Goal: Task Accomplishment & Management: Complete application form

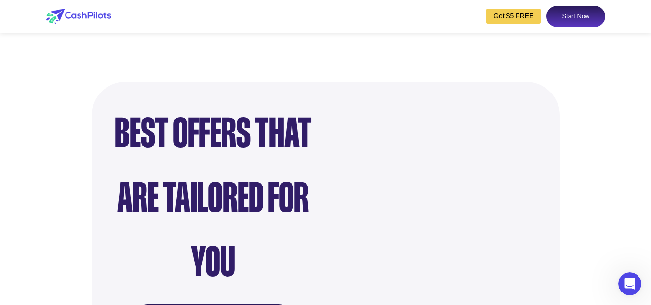
scroll to position [755, 0]
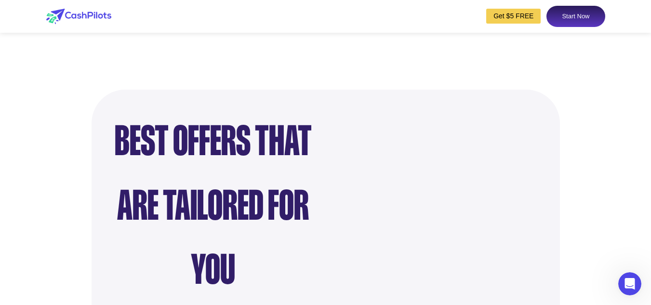
click at [559, 9] on link "Start Now" at bounding box center [576, 16] width 58 height 21
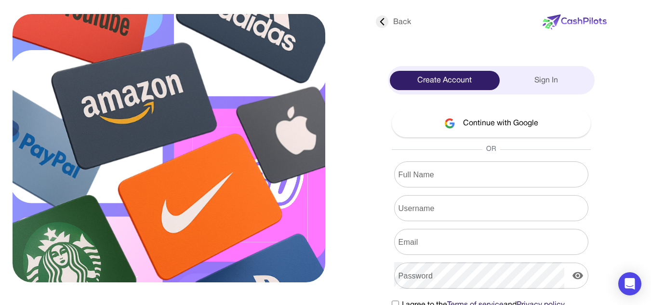
click at [459, 118] on button "Continue with Google" at bounding box center [491, 123] width 199 height 28
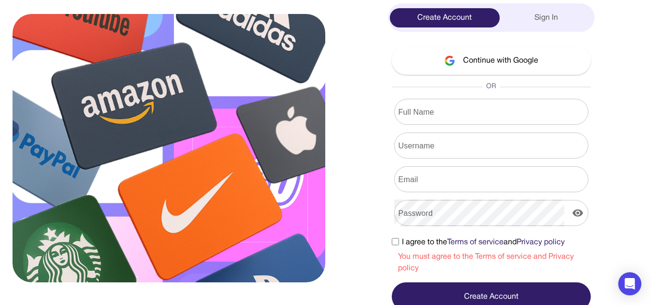
scroll to position [68, 0]
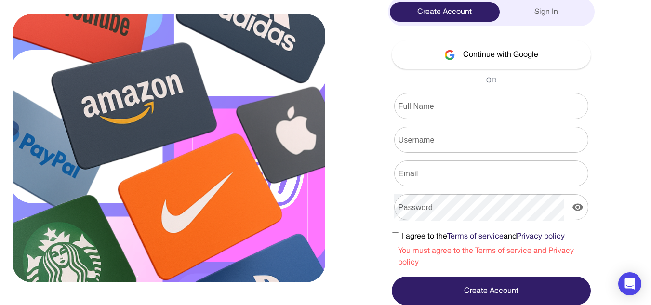
click at [470, 52] on button "Continue with Google" at bounding box center [491, 54] width 199 height 28
click at [464, 63] on button "Continue with Google" at bounding box center [491, 54] width 199 height 28
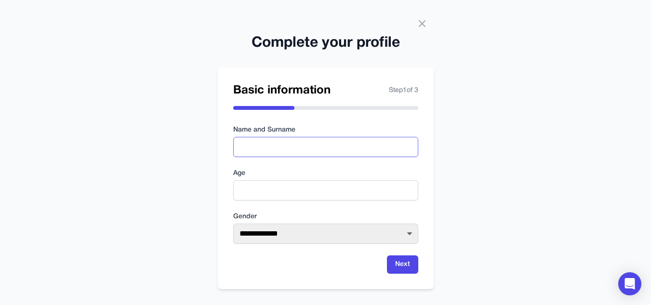
drag, startPoint x: 287, startPoint y: 147, endPoint x: 265, endPoint y: 148, distance: 22.7
click at [265, 148] on input "text" at bounding box center [325, 147] width 185 height 20
type input "**********"
click at [289, 187] on input "number" at bounding box center [325, 190] width 185 height 20
type input "**"
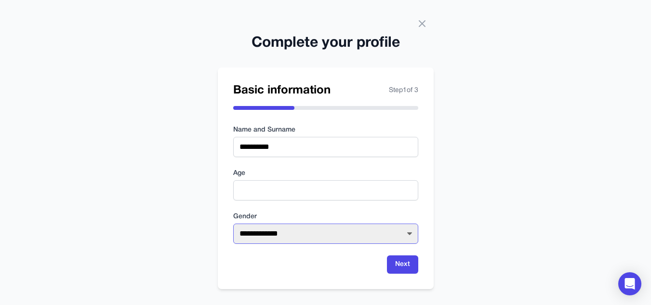
click at [293, 230] on select "**********" at bounding box center [325, 234] width 185 height 20
select select "******"
click at [233, 224] on select "**********" at bounding box center [325, 234] width 185 height 20
click at [394, 267] on button "Next" at bounding box center [402, 264] width 31 height 18
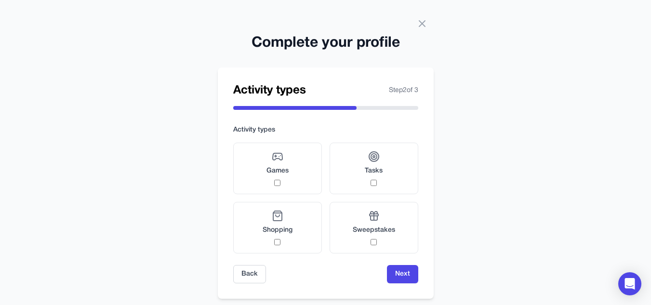
click at [277, 166] on div "Games" at bounding box center [278, 168] width 22 height 35
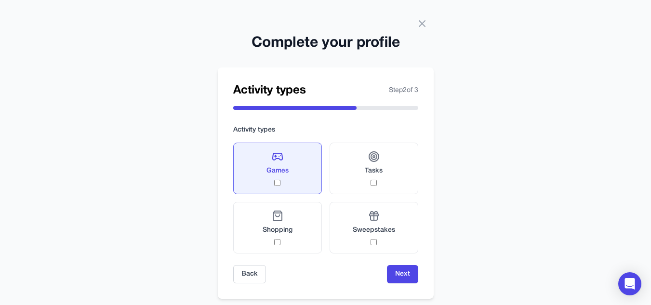
click at [293, 229] on label "Shopping" at bounding box center [277, 228] width 89 height 52
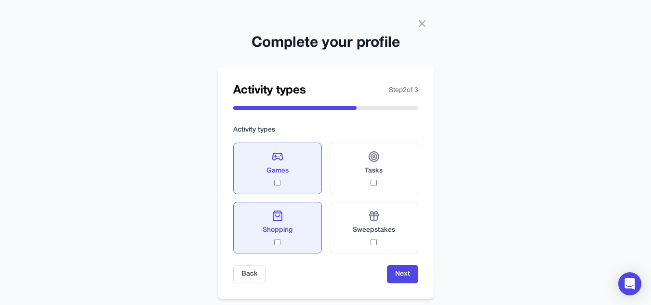
click at [367, 225] on div "Sweepstakes" at bounding box center [374, 227] width 42 height 35
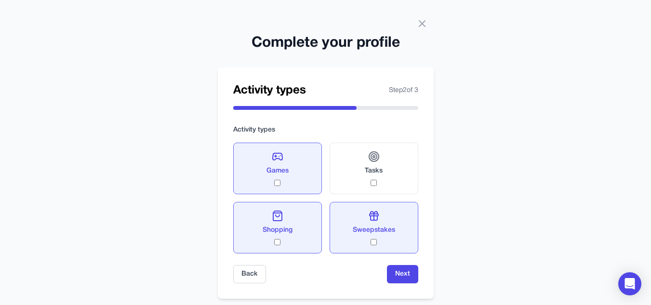
click at [376, 164] on div "Tasks" at bounding box center [374, 168] width 18 height 35
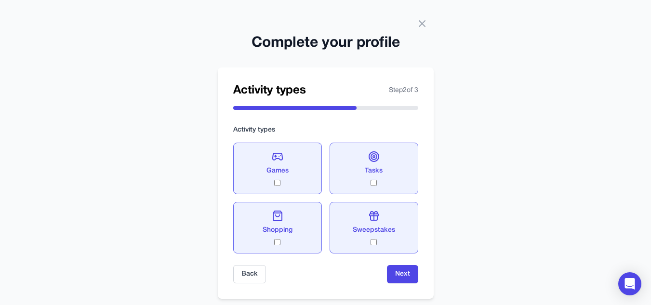
click at [407, 281] on button "Next" at bounding box center [402, 274] width 31 height 18
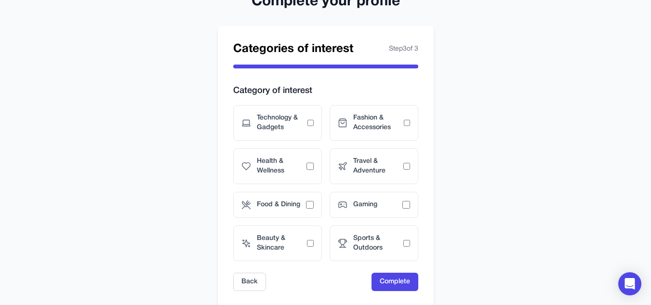
scroll to position [42, 0]
click at [393, 120] on span "Fashion & Accessories" at bounding box center [378, 122] width 51 height 19
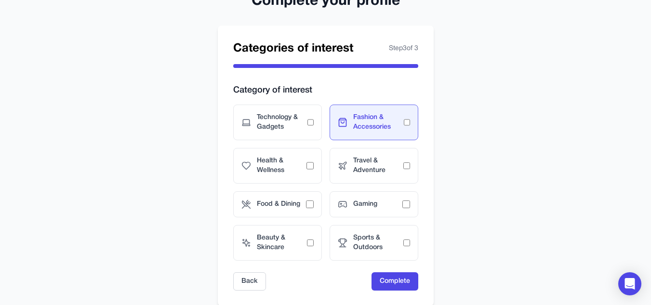
click at [385, 172] on span "Travel & Adventure" at bounding box center [378, 165] width 50 height 19
click at [385, 170] on span "Travel & Adventure" at bounding box center [378, 165] width 50 height 19
click at [280, 249] on span "Beauty & Skincare" at bounding box center [282, 242] width 50 height 19
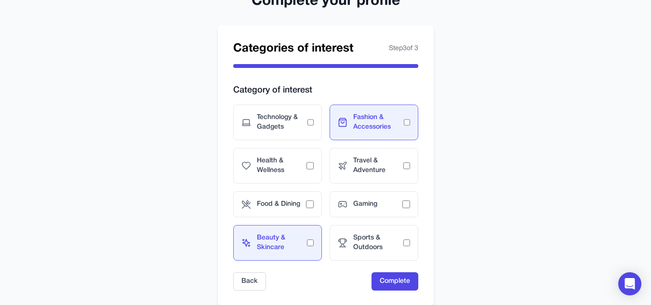
click at [297, 201] on span "Food & Dining" at bounding box center [281, 205] width 49 height 10
click at [339, 201] on icon at bounding box center [343, 205] width 10 height 10
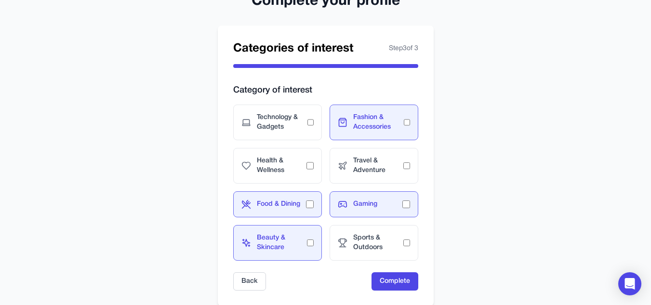
click at [349, 172] on div "Travel & Adventure" at bounding box center [374, 166] width 89 height 36
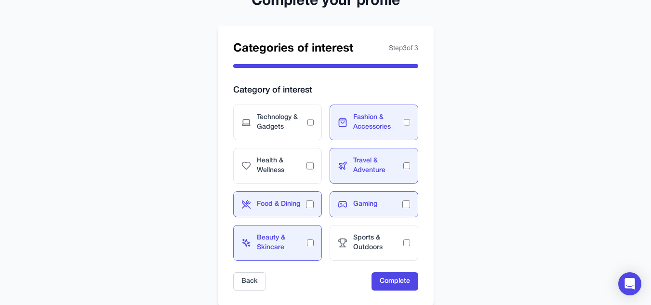
drag, startPoint x: 304, startPoint y: 169, endPoint x: 278, endPoint y: 163, distance: 26.6
click at [278, 163] on span "Health & Wellness" at bounding box center [282, 165] width 50 height 19
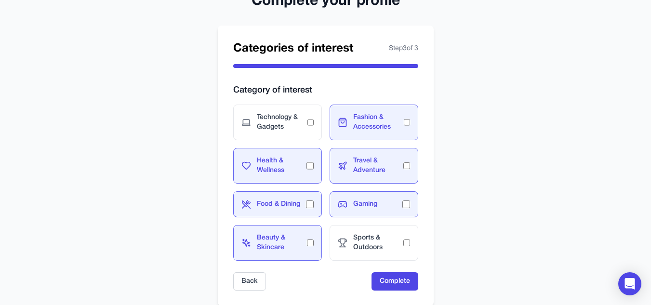
click at [380, 255] on div "Sports & Outdoors" at bounding box center [374, 243] width 89 height 36
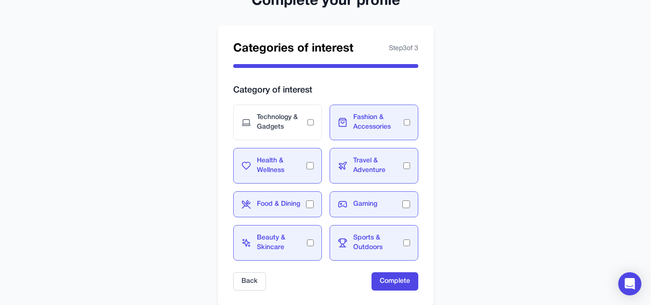
click at [385, 279] on button "Complete" at bounding box center [395, 281] width 47 height 18
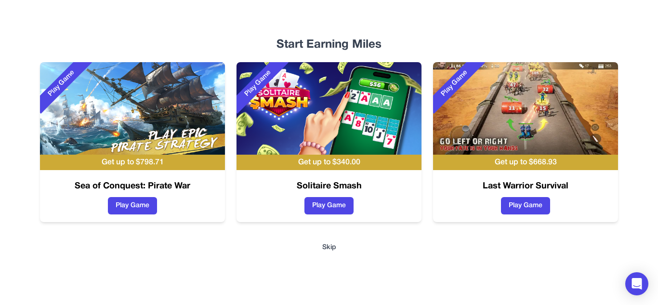
click at [326, 246] on button "Skip" at bounding box center [329, 248] width 14 height 10
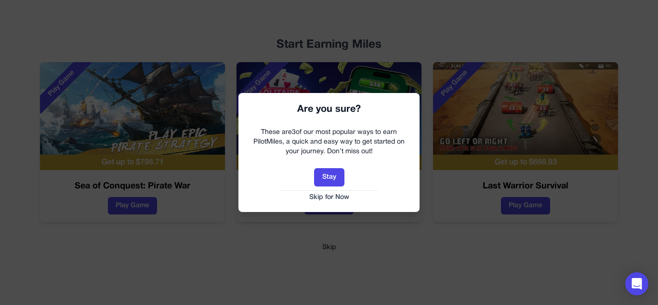
drag, startPoint x: 333, startPoint y: 174, endPoint x: 325, endPoint y: 179, distance: 9.0
click at [325, 179] on button "Stay" at bounding box center [329, 177] width 30 height 18
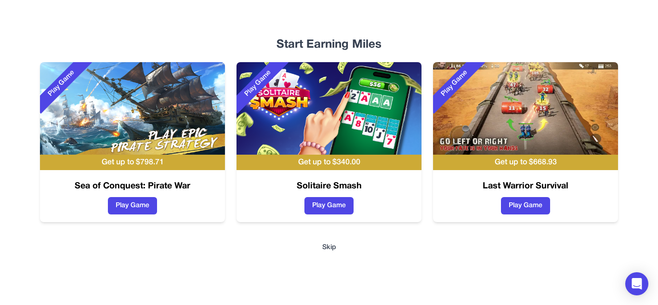
click at [332, 244] on button "Skip" at bounding box center [329, 248] width 14 height 10
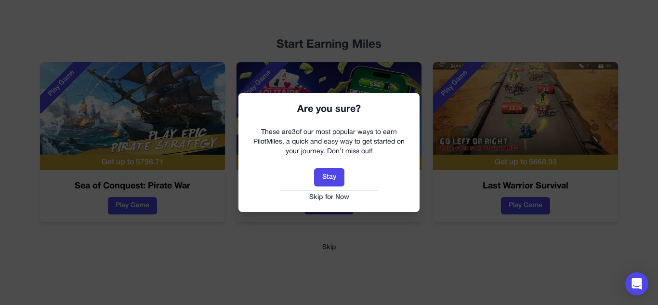
click at [332, 198] on button "Skip for Now" at bounding box center [329, 198] width 162 height 10
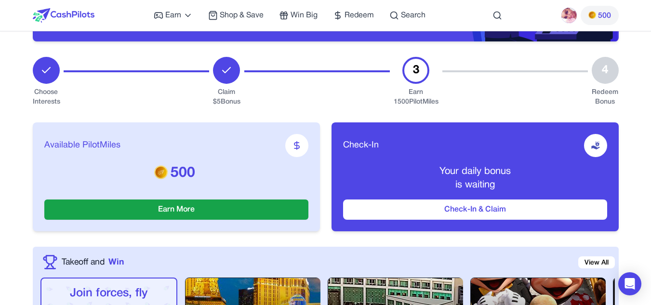
scroll to position [135, 0]
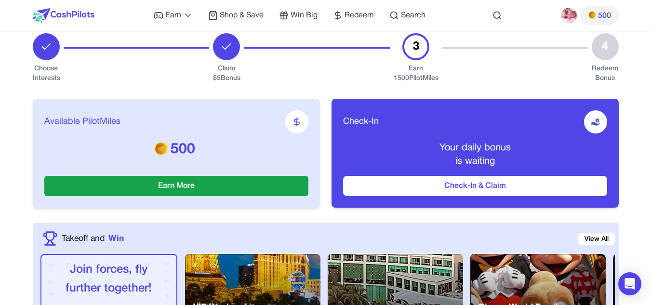
click at [383, 182] on button "Check-In & Claim" at bounding box center [475, 186] width 264 height 20
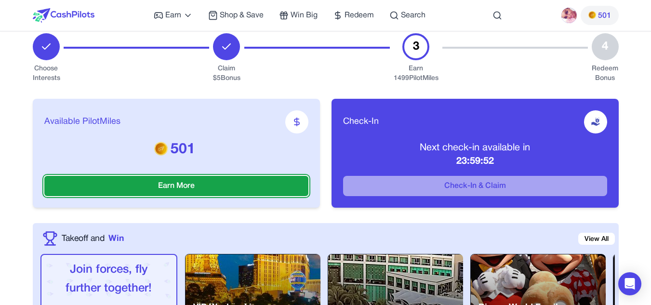
click at [235, 187] on button "Earn More" at bounding box center [176, 186] width 264 height 20
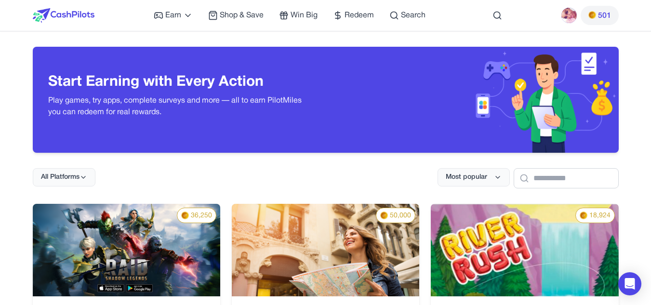
click at [351, 20] on span "Redeem" at bounding box center [359, 16] width 29 height 12
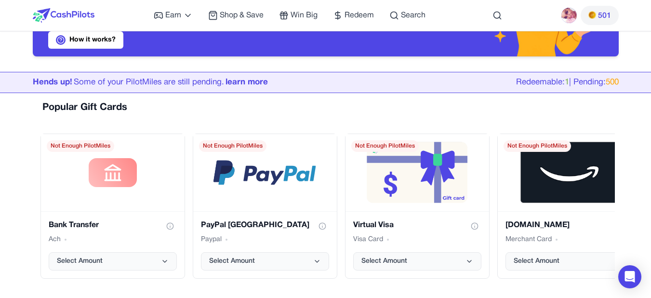
scroll to position [100, 0]
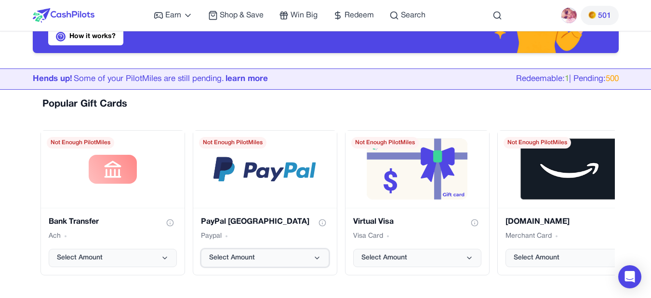
click at [266, 257] on button "Select Amount" at bounding box center [265, 258] width 128 height 18
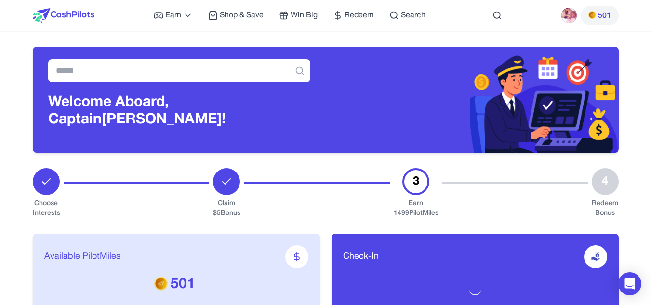
scroll to position [135, 0]
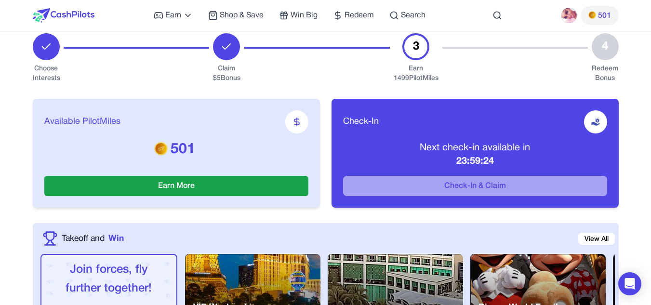
drag, startPoint x: 293, startPoint y: 14, endPoint x: 38, endPoint y: 60, distance: 259.6
click at [38, 60] on div "Choose Interests" at bounding box center [46, 58] width 27 height 50
